Goal: Information Seeking & Learning: Learn about a topic

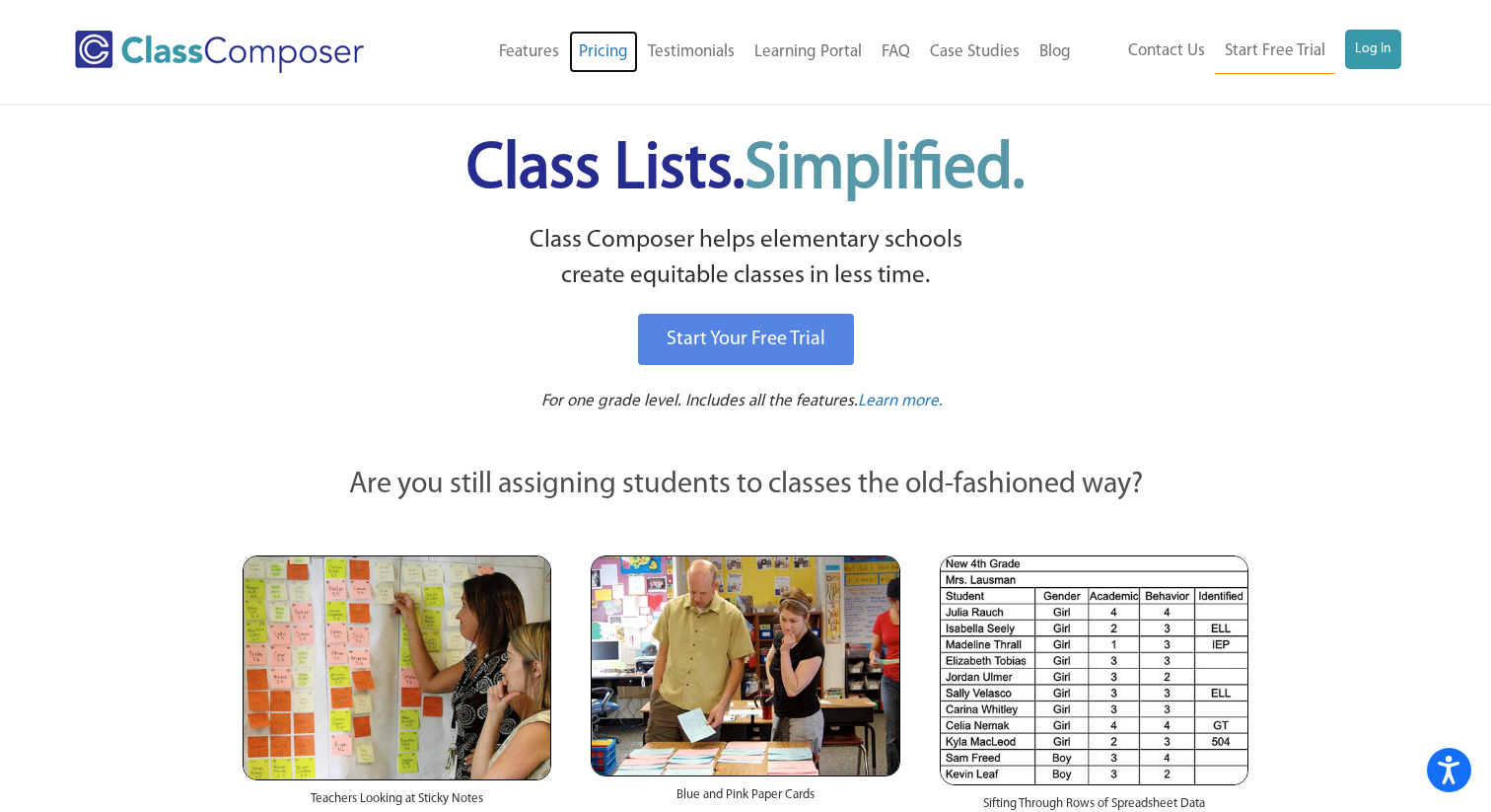
click at [595, 53] on link "Pricing" at bounding box center [603, 53] width 69 height 44
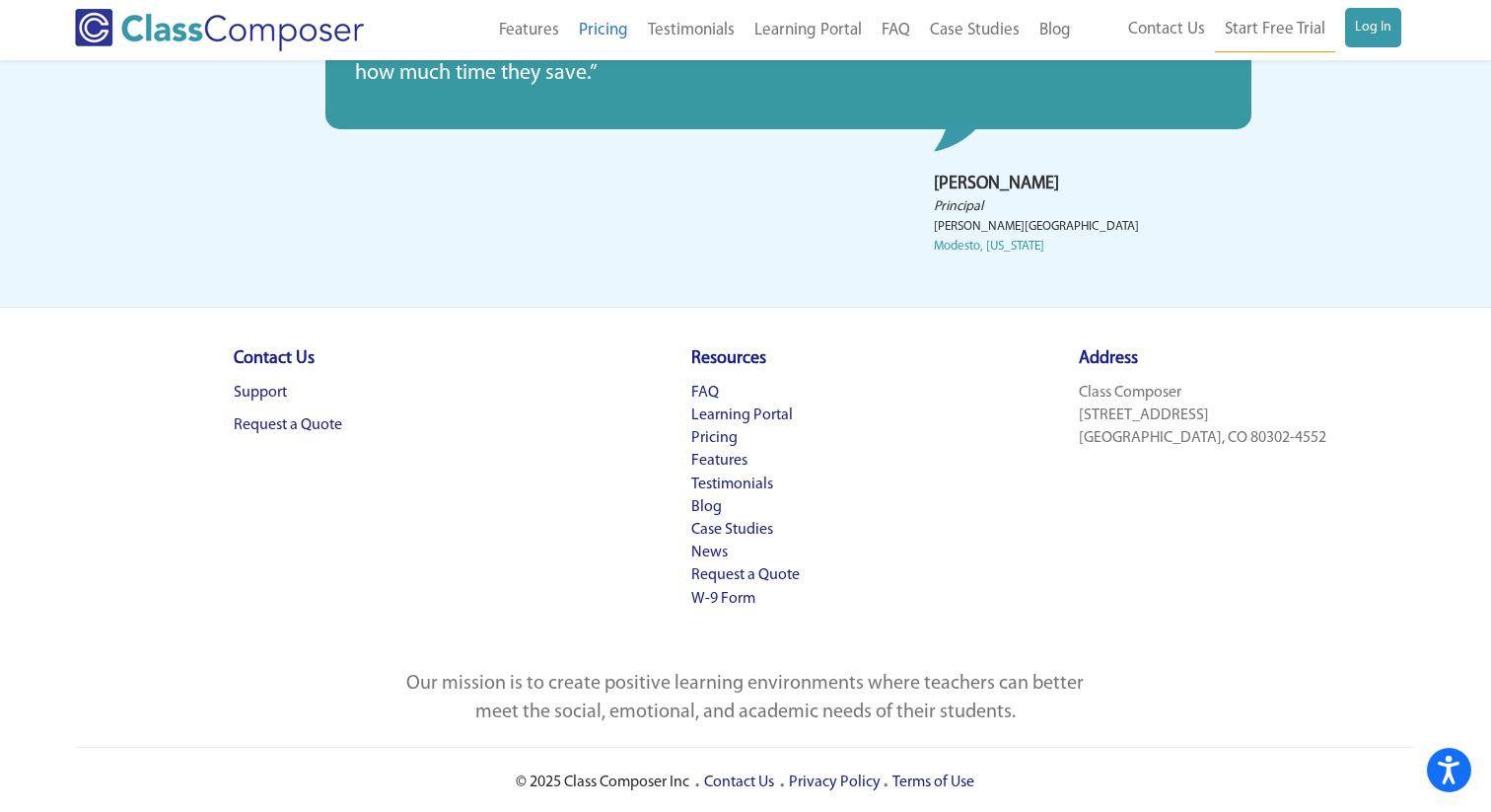
scroll to position [963, 0]
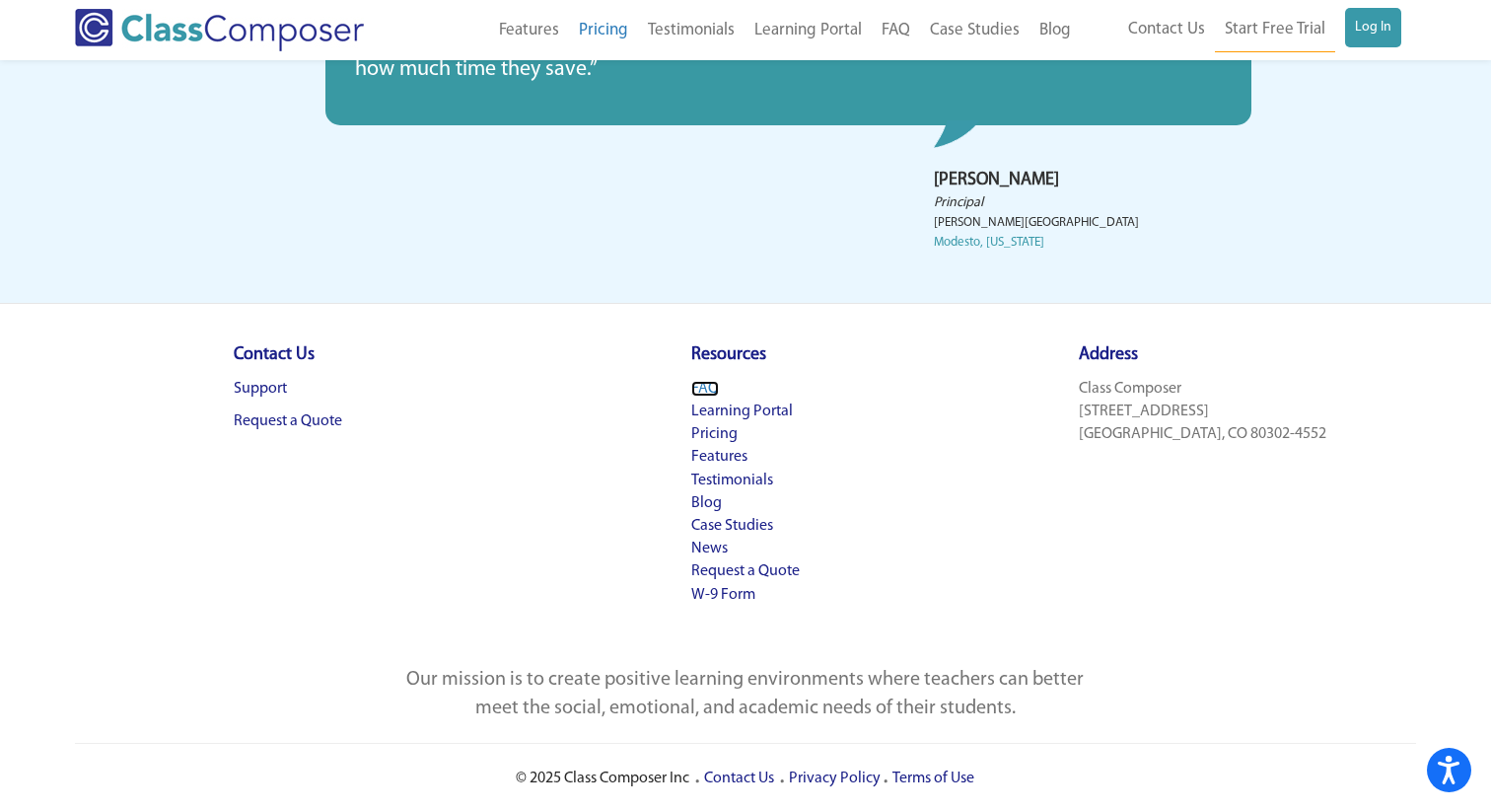
click at [707, 389] on link "FAQ" at bounding box center [706, 388] width 28 height 16
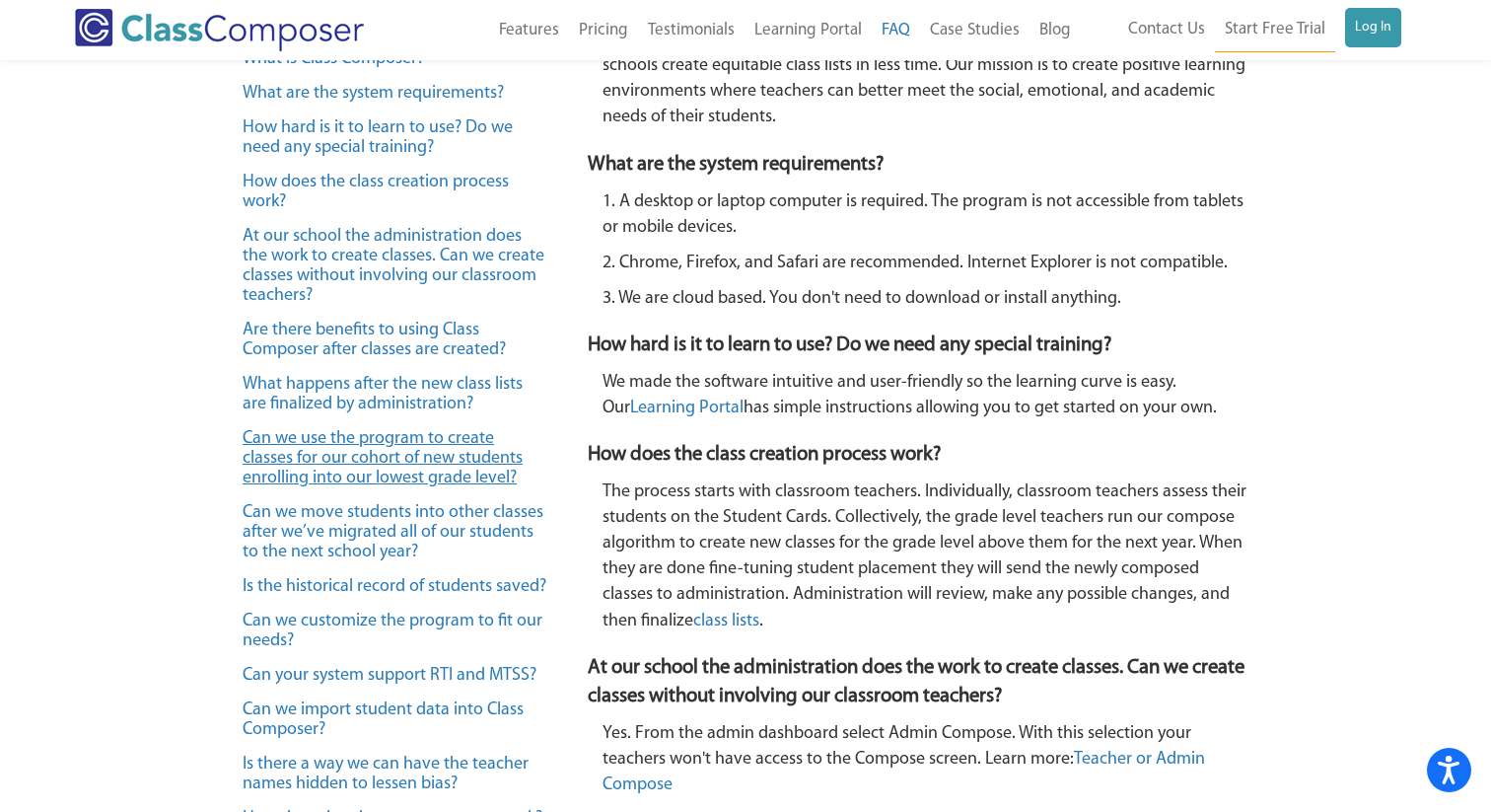
scroll to position [304, 0]
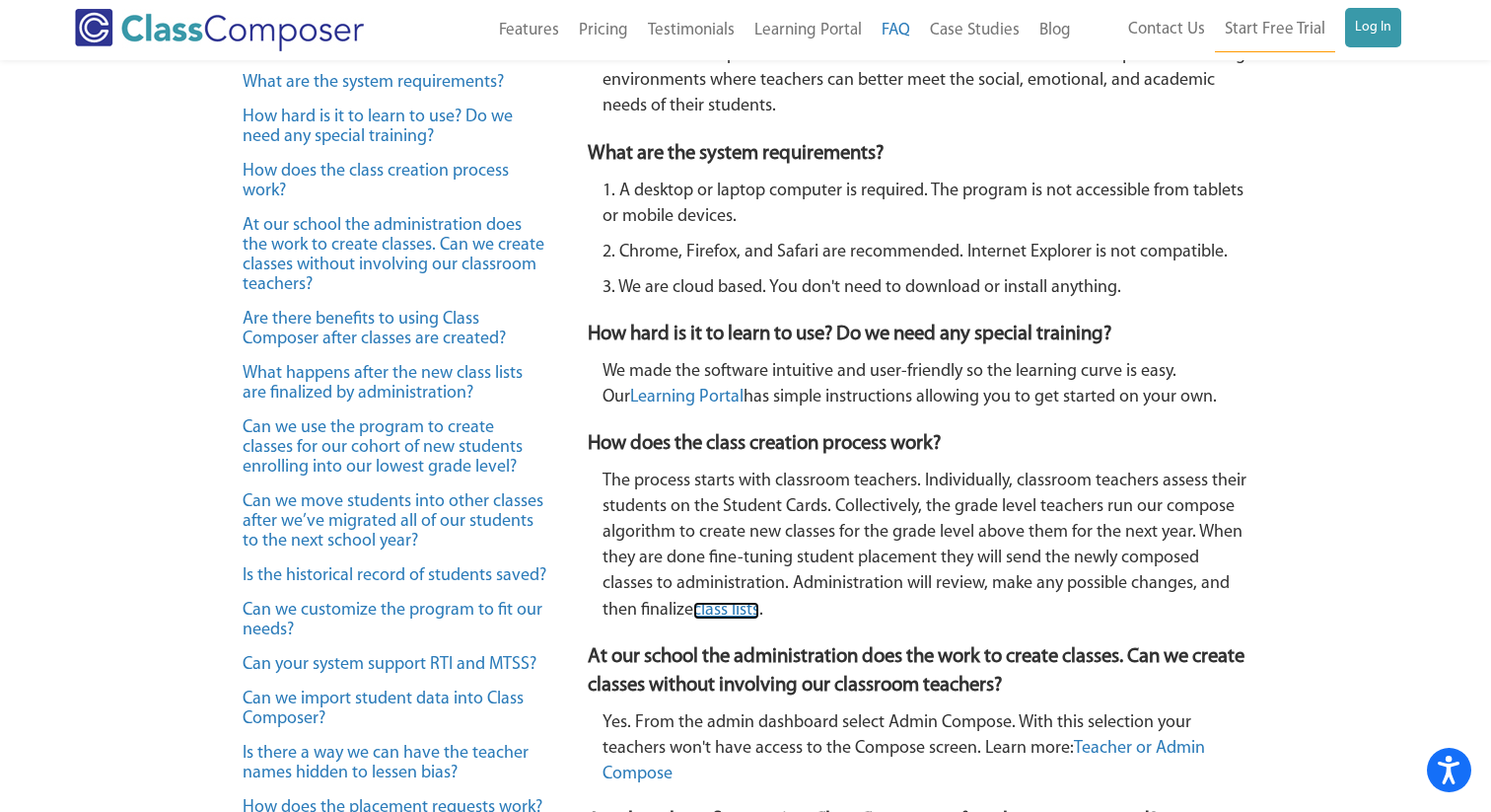
click at [725, 608] on link "class lists" at bounding box center [727, 610] width 66 height 18
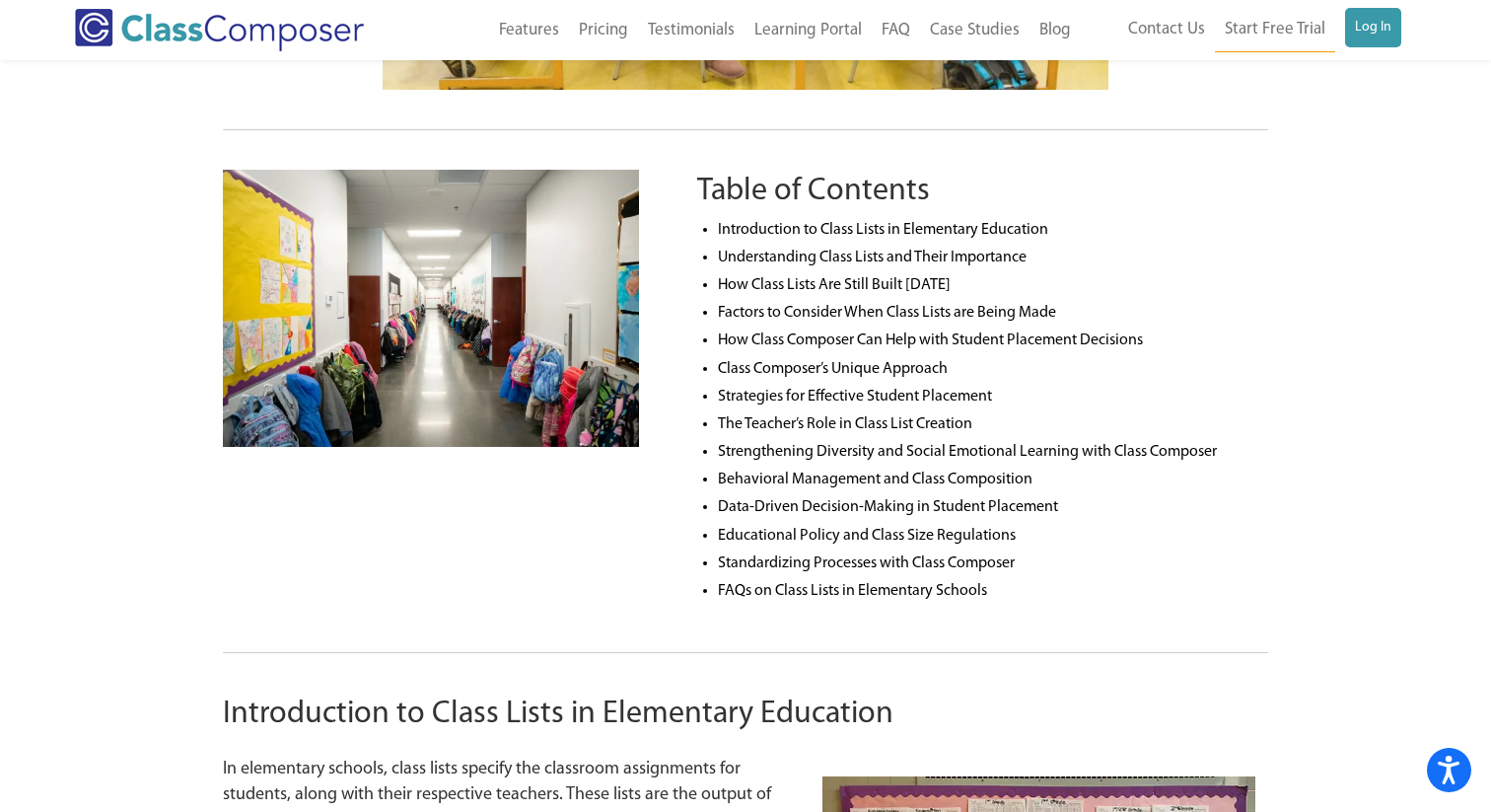
scroll to position [741, 0]
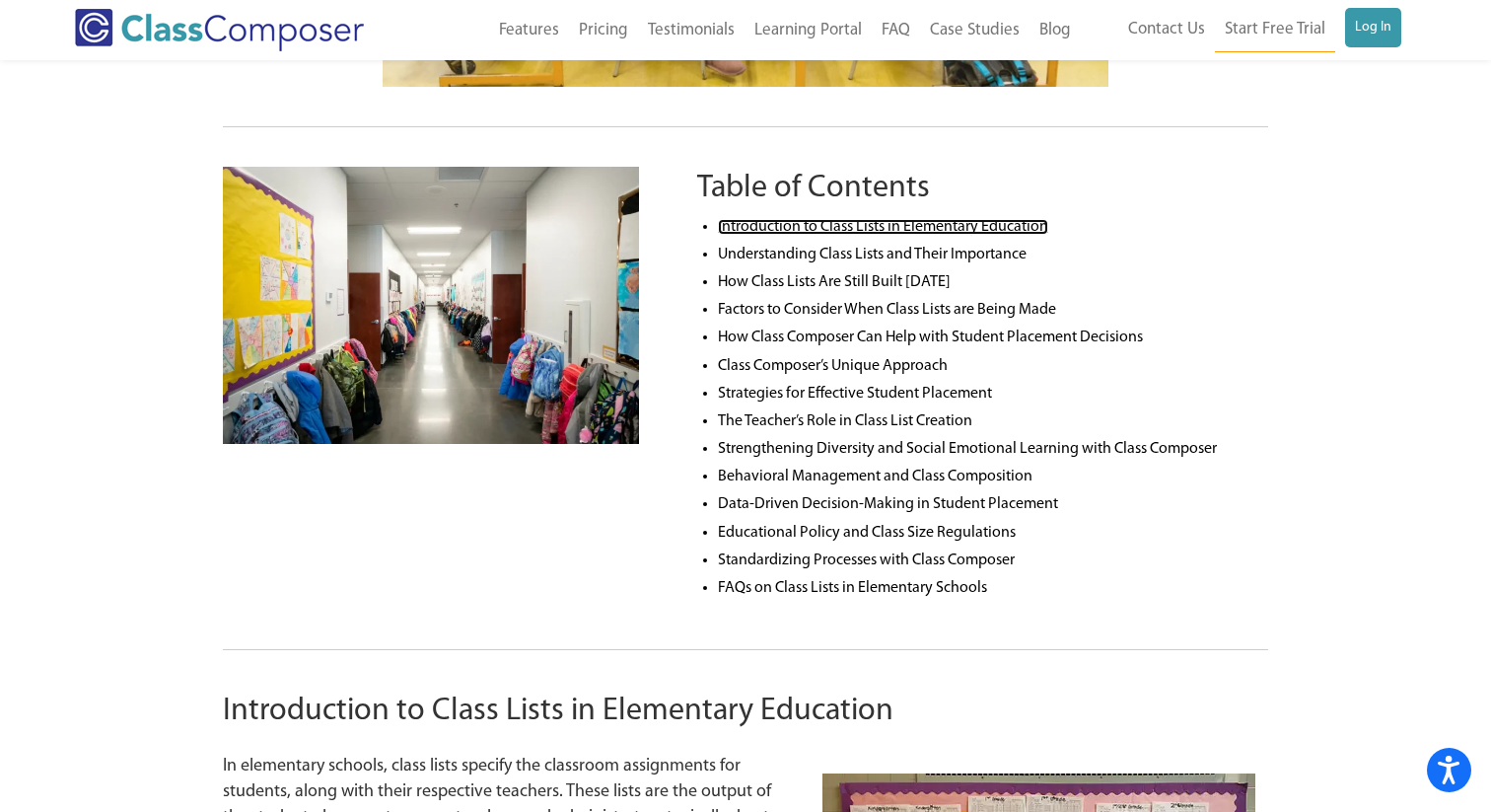
click at [853, 225] on link "Introduction to Class Lists in Elementary Education" at bounding box center [883, 227] width 330 height 16
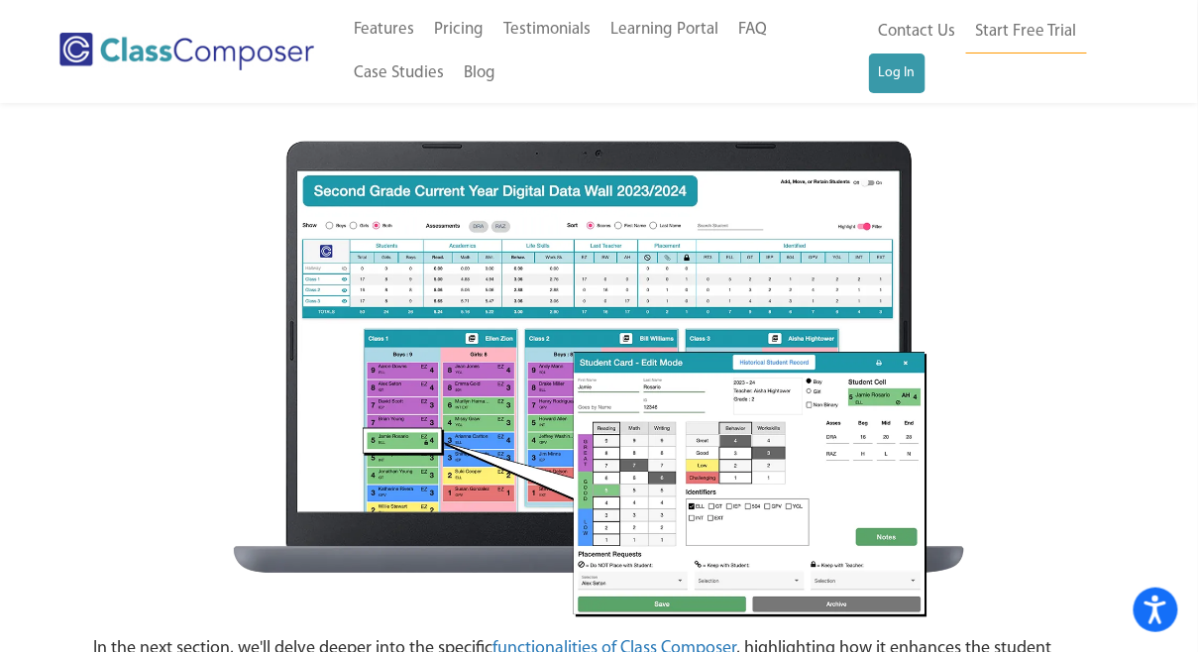
scroll to position [4594, 0]
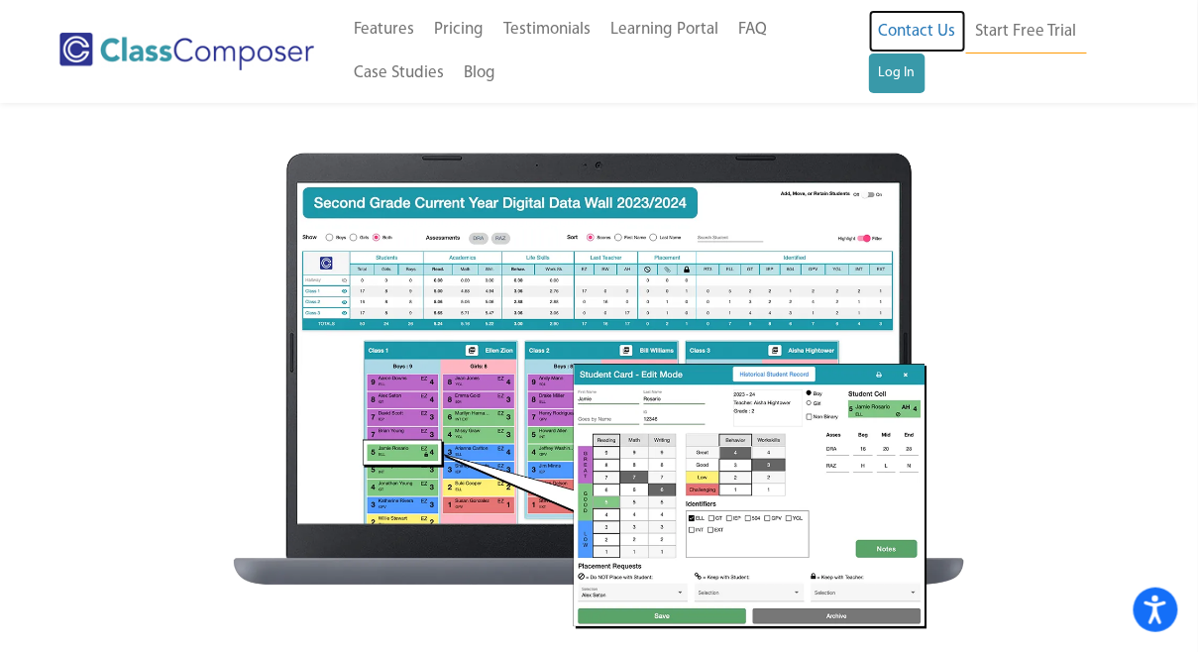
click at [931, 29] on link "Contact Us" at bounding box center [917, 32] width 97 height 44
